Goal: Transaction & Acquisition: Purchase product/service

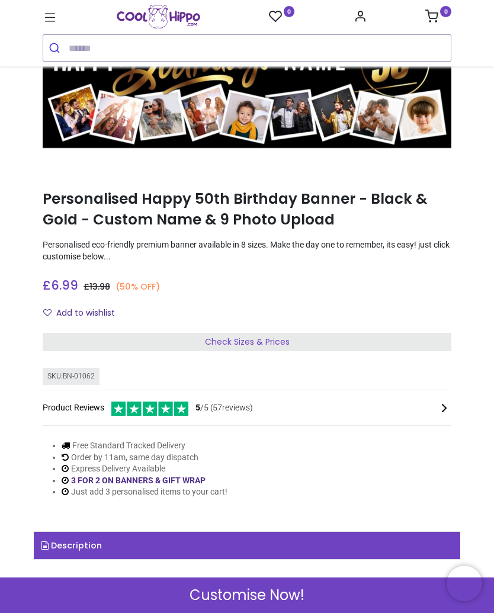
scroll to position [76, 0]
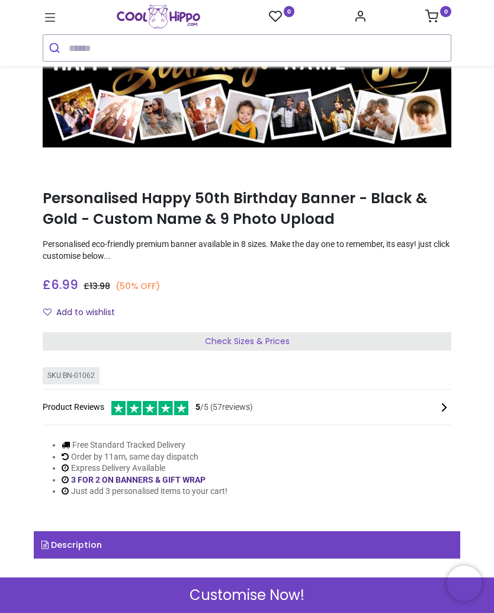
click at [265, 345] on span "Check Sizes & Prices" at bounding box center [247, 341] width 85 height 12
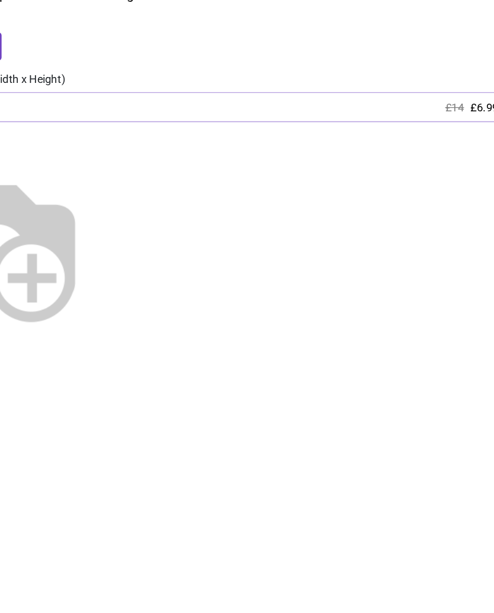
click at [161, 190] on img at bounding box center [85, 235] width 152 height 152
click at [70, 203] on img at bounding box center [85, 235] width 152 height 152
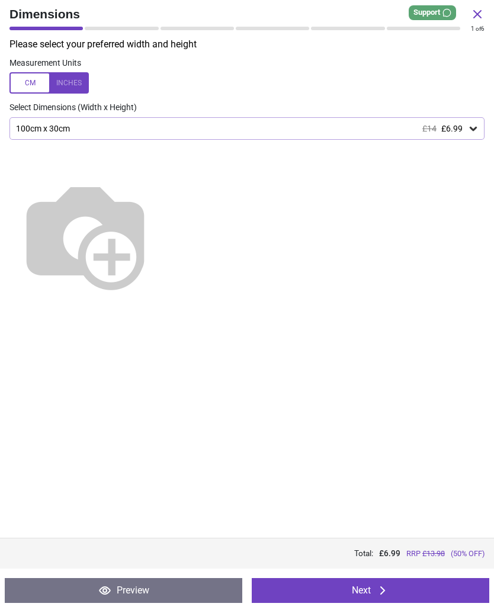
click at [34, 89] on div at bounding box center [48, 83] width 79 height 21
click at [470, 128] on icon at bounding box center [473, 129] width 12 height 12
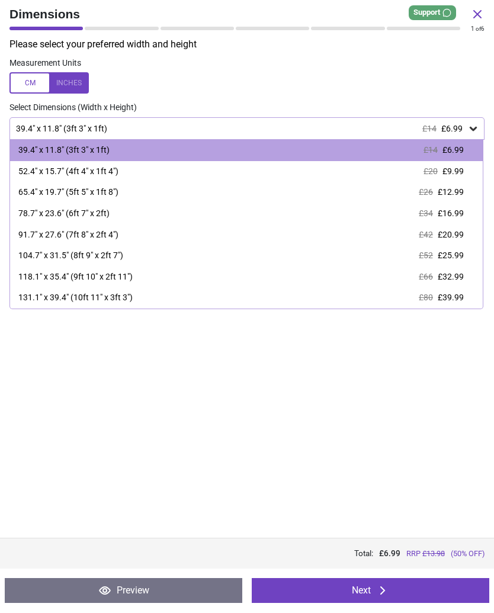
click at [450, 214] on span "£16.99" at bounding box center [451, 213] width 26 height 9
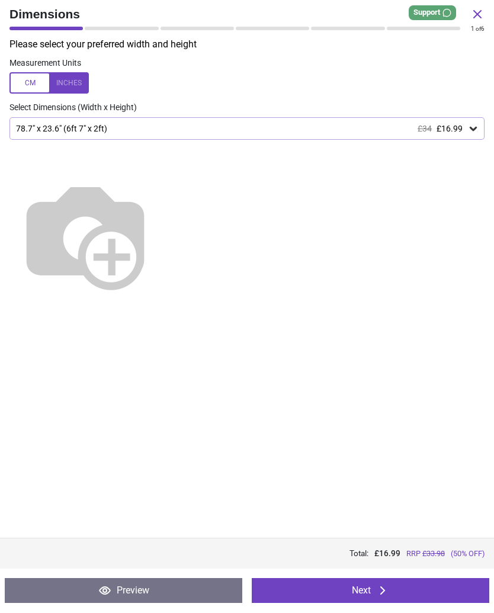
click at [382, 596] on icon at bounding box center [383, 591] width 14 height 14
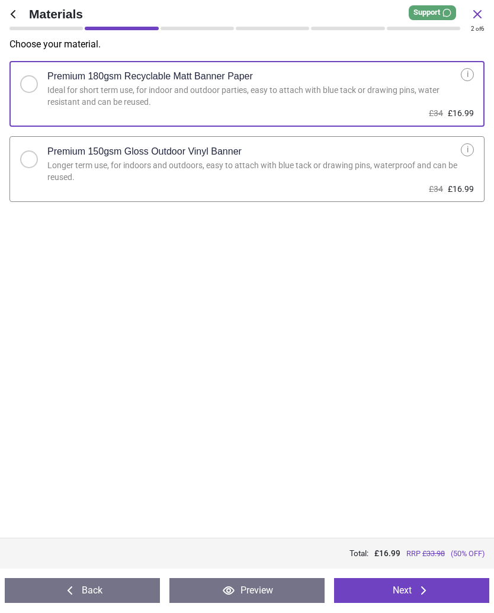
click at [465, 153] on div "i" at bounding box center [467, 150] width 13 height 13
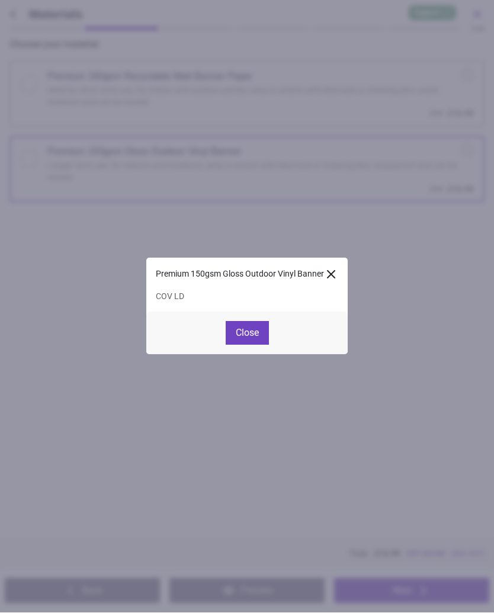
click at [255, 338] on button "Close" at bounding box center [247, 334] width 43 height 24
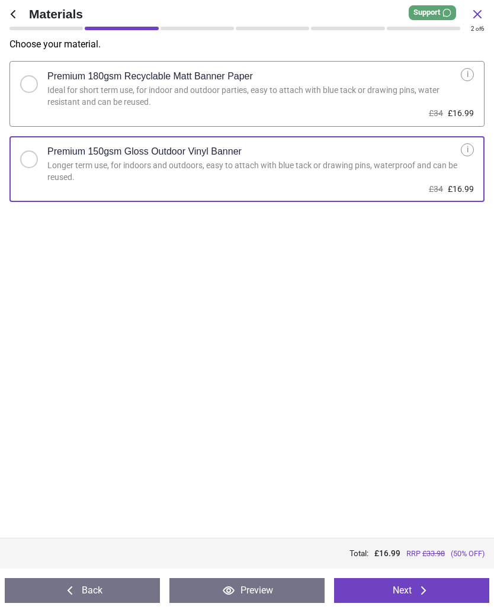
click at [422, 591] on icon at bounding box center [423, 591] width 14 height 14
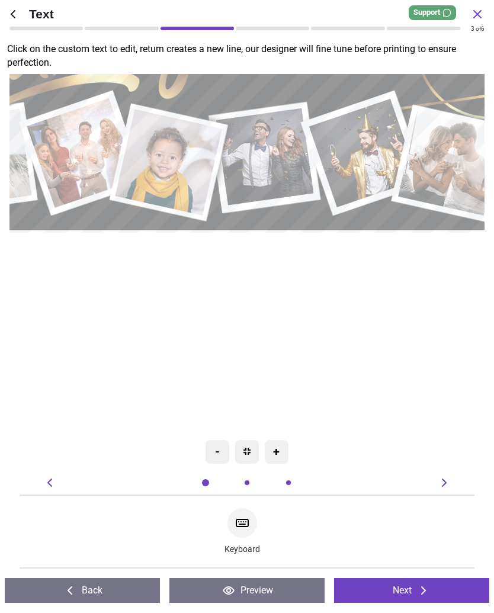
click at [246, 528] on icon at bounding box center [242, 523] width 14 height 14
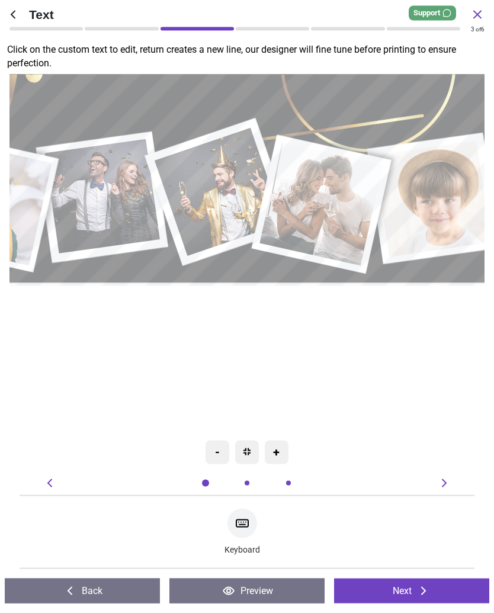
type textarea "*****"
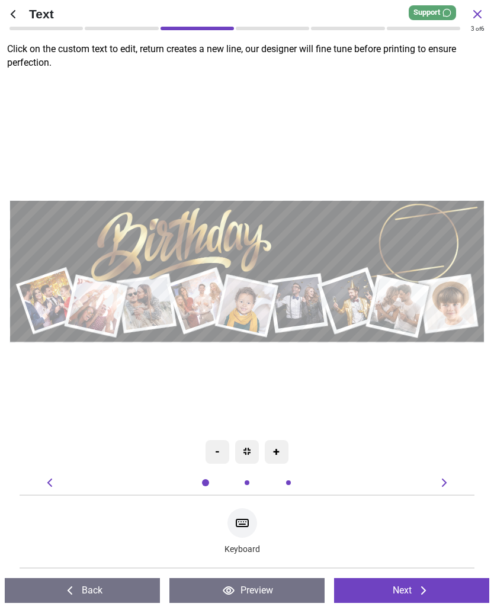
click at [404, 588] on button "Next" at bounding box center [411, 591] width 155 height 25
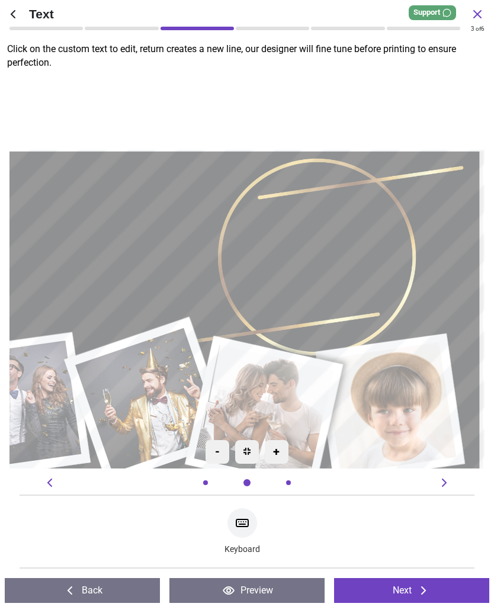
click at [324, 252] on textarea at bounding box center [282, 260] width 160 height 133
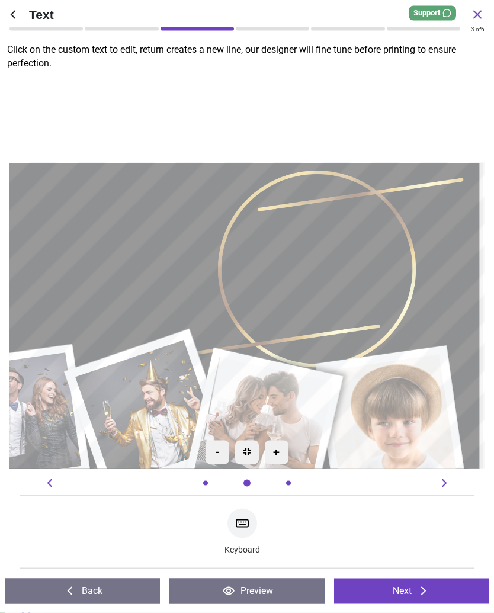
type textarea "**"
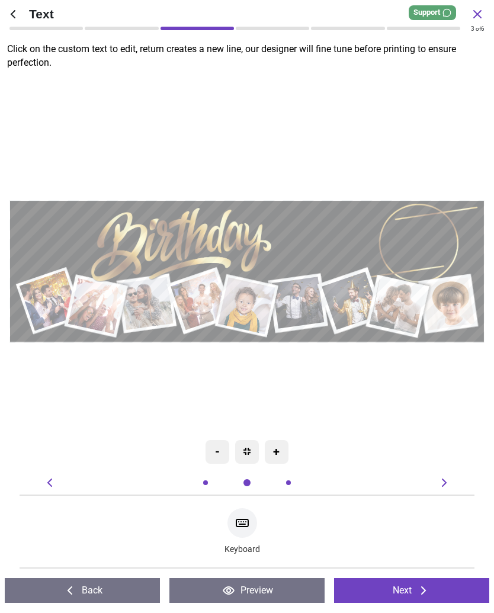
click at [403, 592] on button "Next" at bounding box center [411, 591] width 155 height 25
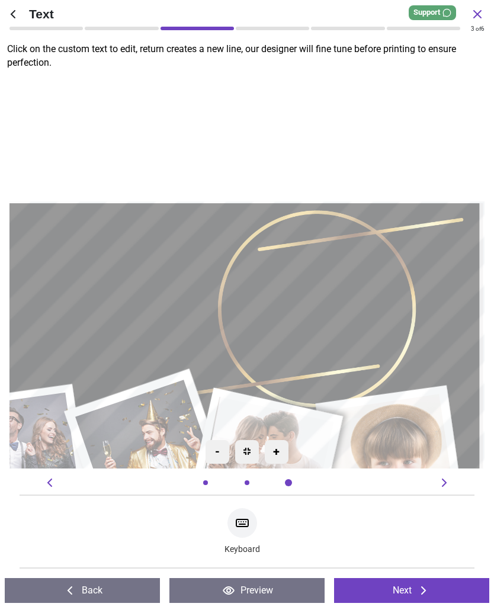
click at [387, 278] on div at bounding box center [377, 272] width 57 height 46
click at [383, 266] on textarea at bounding box center [379, 259] width 60 height 34
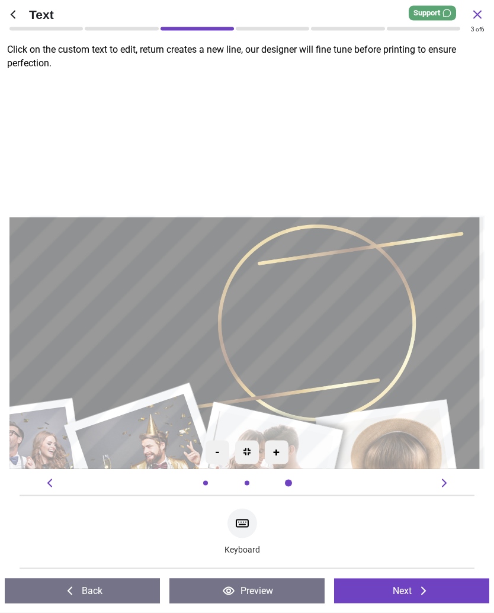
type textarea "*"
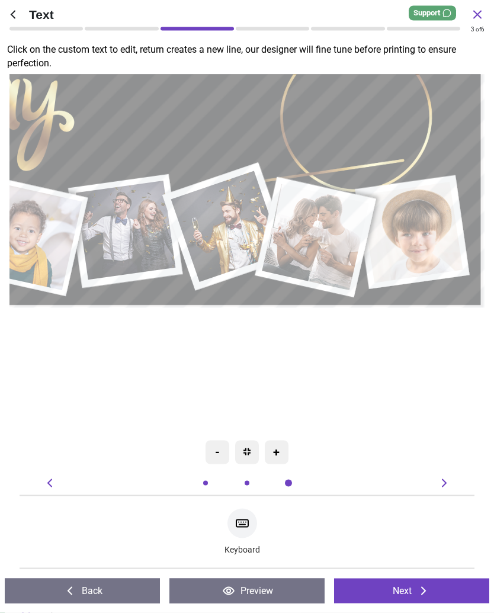
type textarea "**"
click at [422, 360] on div ".cls-1 { filter: url(#drop-shadow-2); } .cls-1, .cls-2, .cls-3, .cls-4, .cls-5,…" at bounding box center [30, 171] width 910 height 757
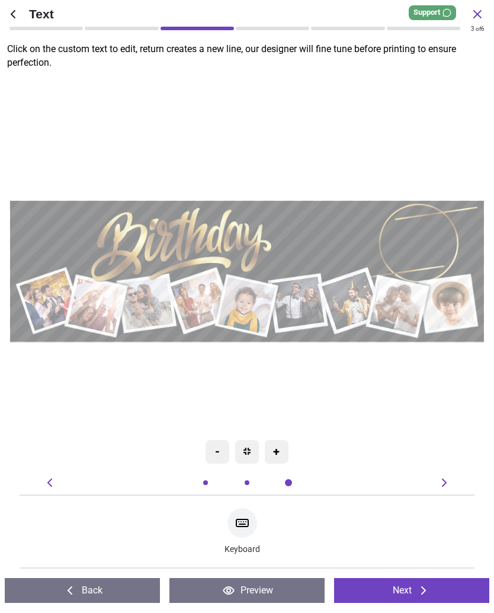
click at [413, 591] on button "Next" at bounding box center [411, 591] width 155 height 25
